Goal: Task Accomplishment & Management: Manage account settings

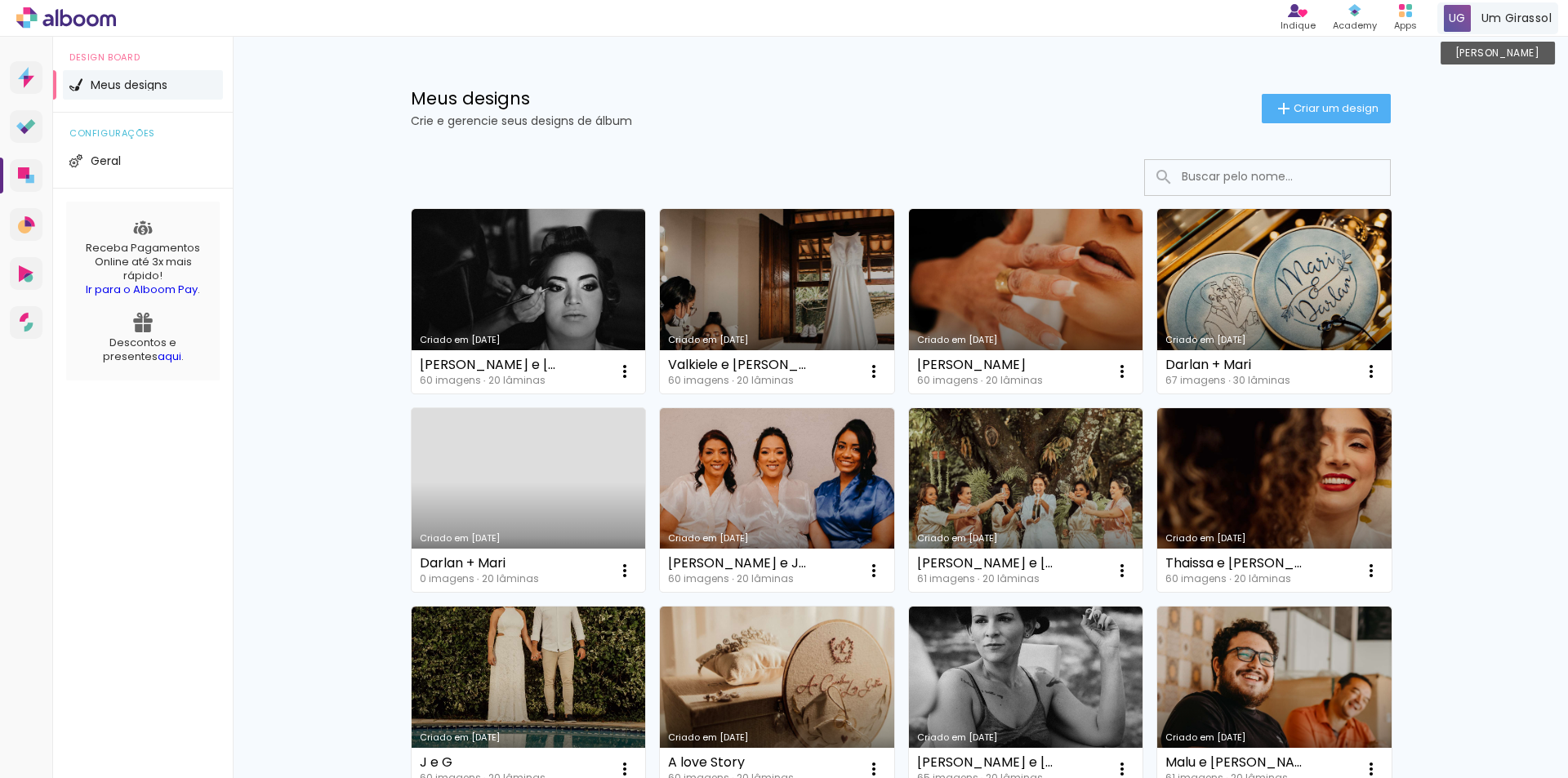
click at [1481, 12] on span "Um Girassol" at bounding box center [1516, 18] width 71 height 17
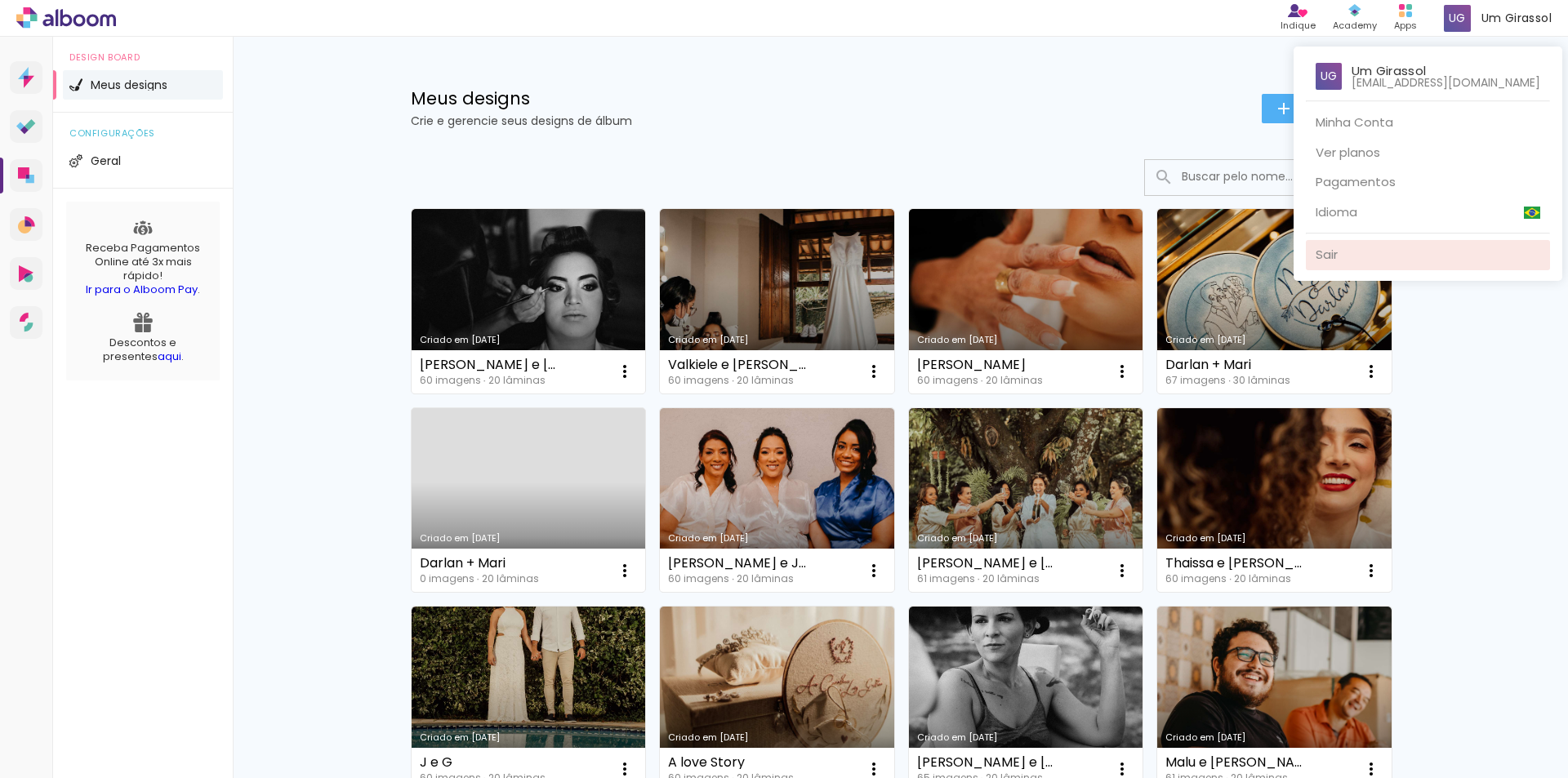
click at [1362, 246] on link "Sair" at bounding box center [1428, 254] width 244 height 30
